Goal: Information Seeking & Learning: Learn about a topic

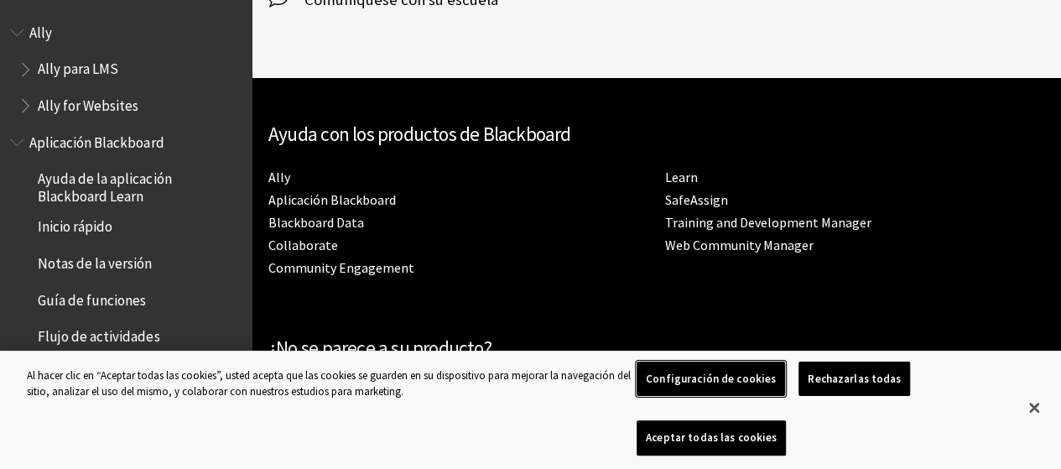
scroll to position [651, 0]
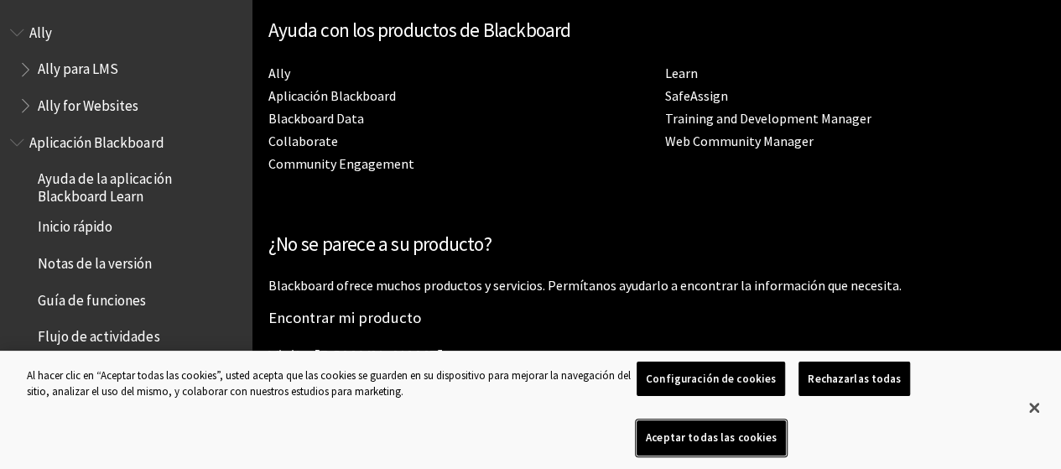
click at [786, 437] on button "Aceptar todas las cookies" at bounding box center [711, 437] width 149 height 35
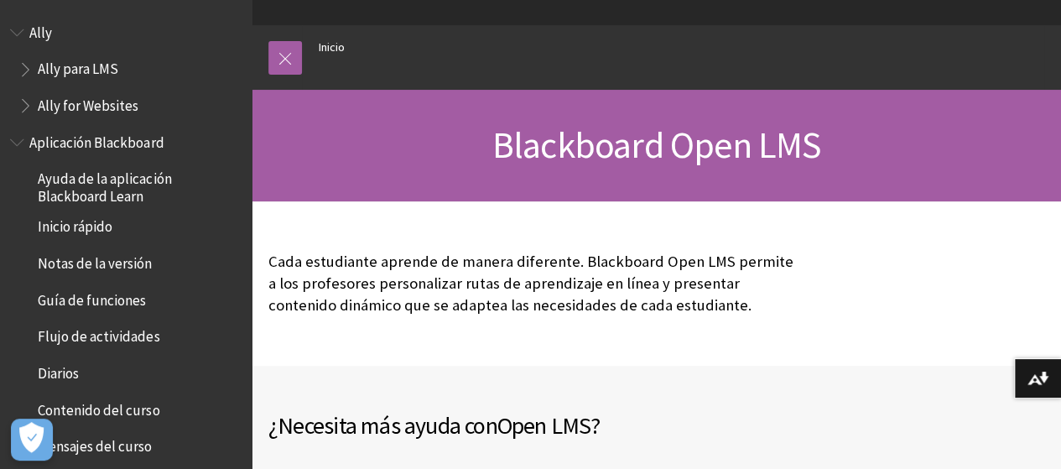
scroll to position [0, 0]
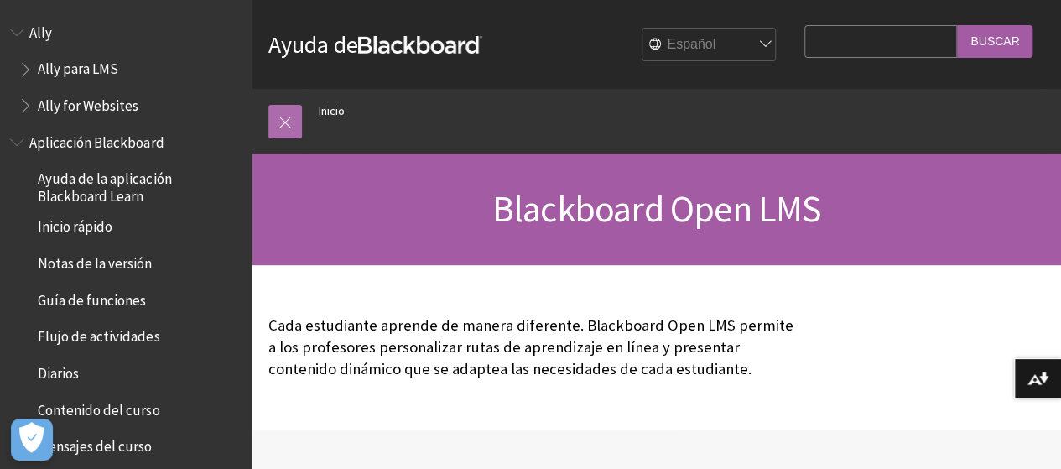
click at [288, 122] on link at bounding box center [285, 122] width 34 height 34
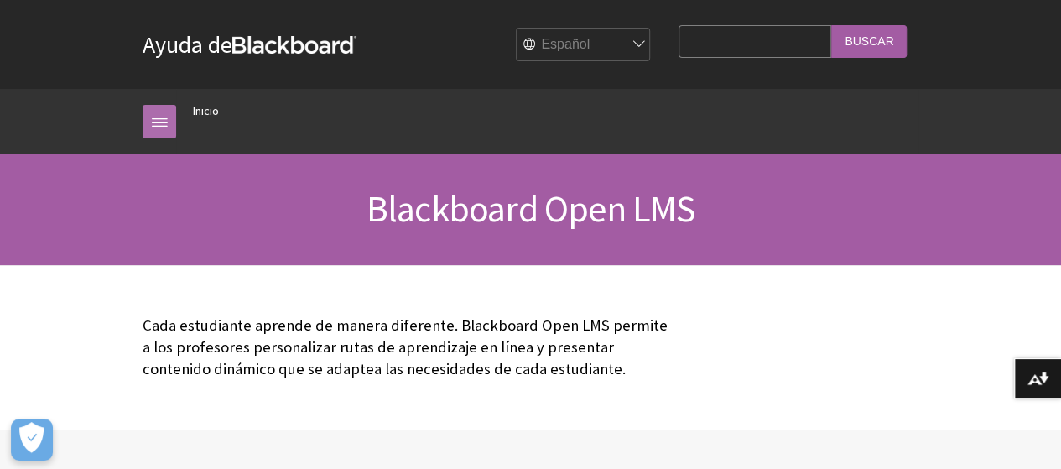
click at [148, 127] on link at bounding box center [160, 122] width 34 height 34
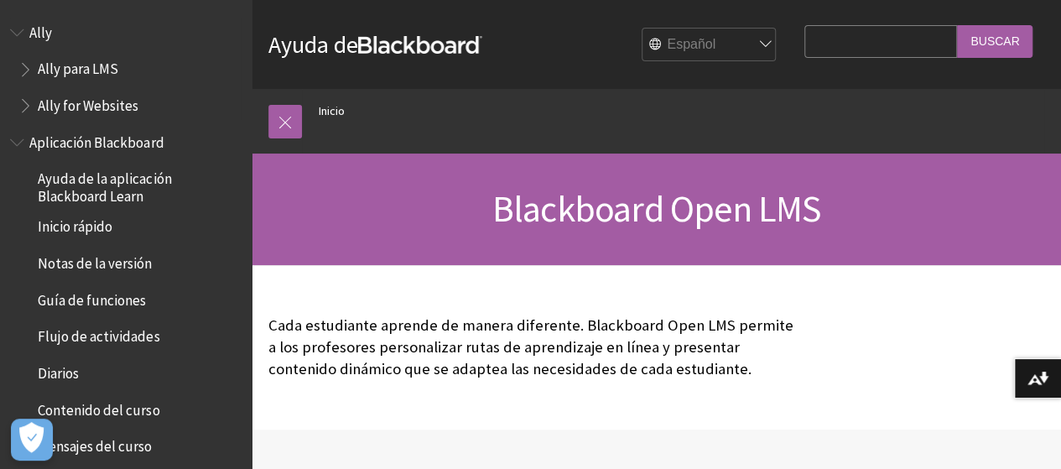
click at [58, 66] on span "Ally para LMS" at bounding box center [78, 66] width 81 height 23
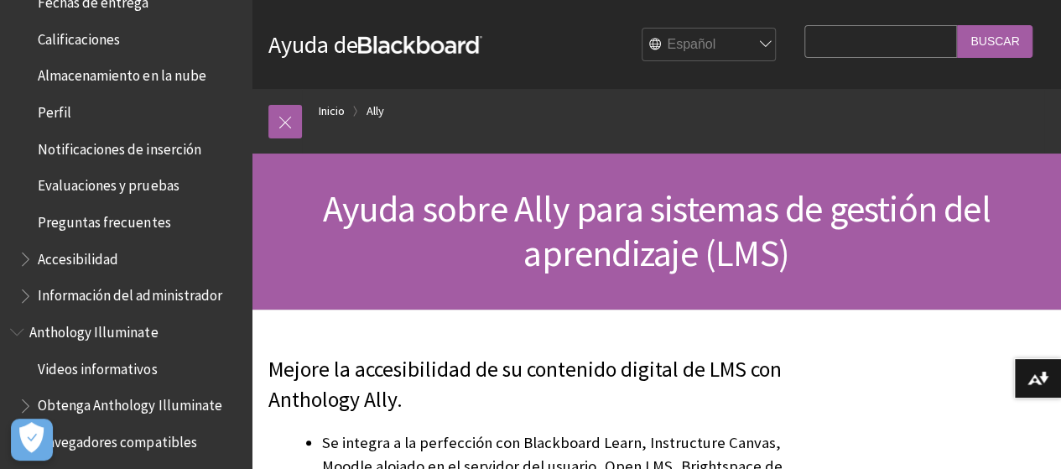
click at [849, 44] on input "Search Query" at bounding box center [880, 41] width 153 height 33
click at [289, 112] on link at bounding box center [285, 122] width 34 height 34
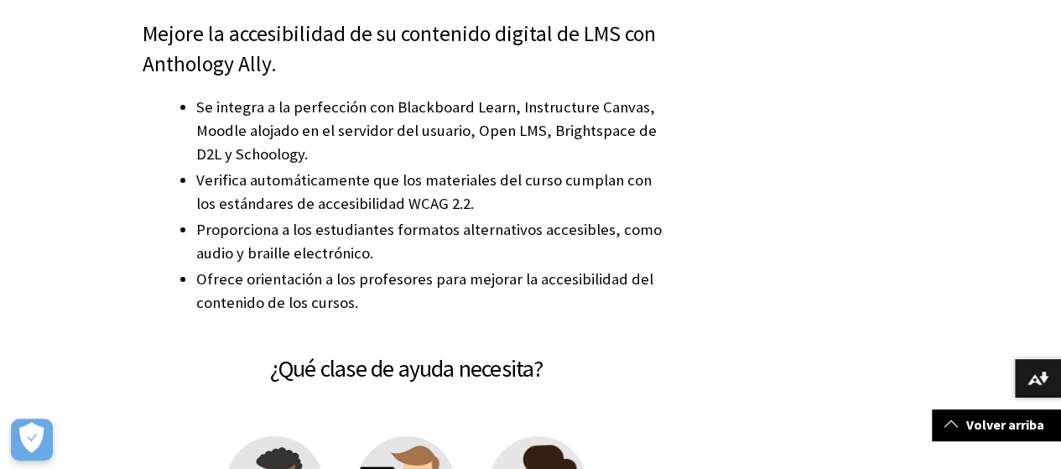
scroll to position [671, 0]
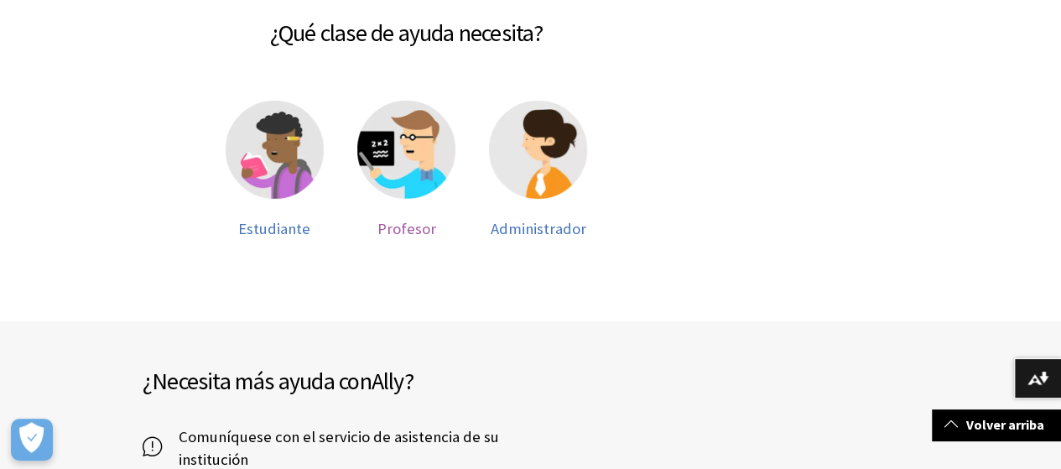
click at [395, 235] on span "Profesor" at bounding box center [406, 228] width 59 height 19
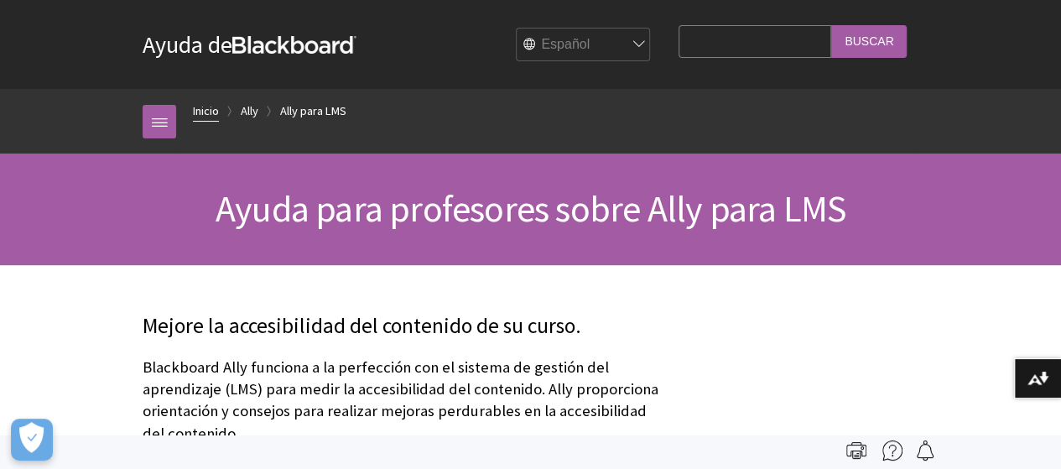
click at [193, 109] on link "Inicio" at bounding box center [206, 111] width 26 height 21
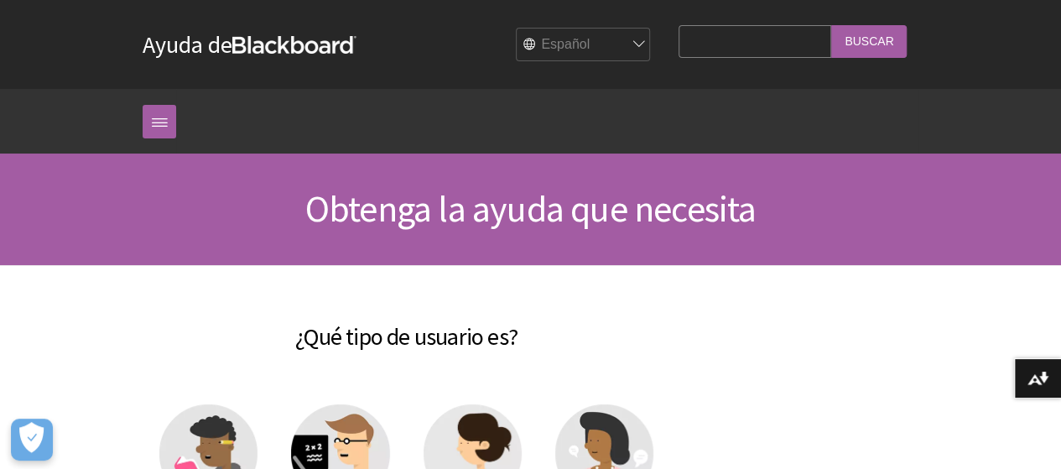
click at [336, 183] on div "Obtenga la ayuda que necesita" at bounding box center [530, 209] width 1061 height 112
